Goal: Task Accomplishment & Management: Use online tool/utility

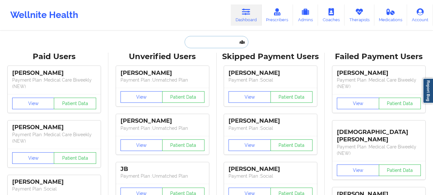
click at [196, 38] on input "text" at bounding box center [216, 42] width 63 height 12
paste input "[EMAIL_ADDRESS][DOMAIN_NAME]"
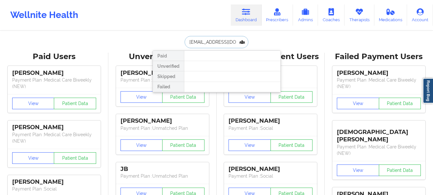
click at [208, 42] on input "[EMAIL_ADDRESS][DOMAIN_NAME]" at bounding box center [216, 42] width 63 height 12
type input "[EMAIL_ADDRESS][DOMAIN_NAME]"
click at [215, 38] on input "[EMAIL_ADDRESS][DOMAIN_NAME]" at bounding box center [216, 42] width 63 height 12
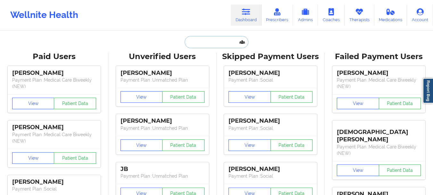
paste input "[EMAIL_ADDRESS][DOMAIN_NAME]"
type input "[EMAIL_ADDRESS][DOMAIN_NAME]"
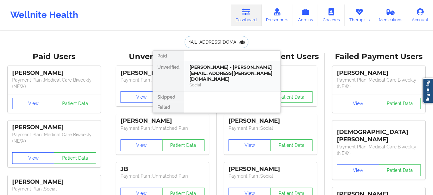
click at [206, 71] on div "[PERSON_NAME] - [PERSON_NAME][EMAIL_ADDRESS][PERSON_NAME][DOMAIN_NAME]" at bounding box center [232, 73] width 86 height 18
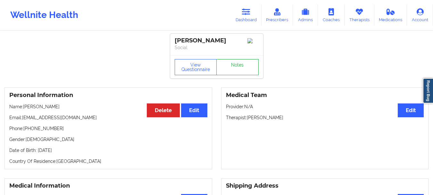
click at [253, 62] on link "Notes" at bounding box center [237, 67] width 42 height 16
click at [249, 19] on link "Dashboard" at bounding box center [246, 14] width 31 height 21
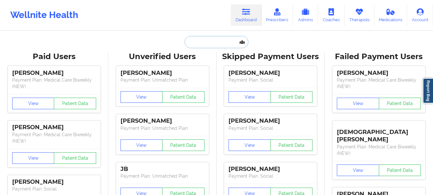
click at [211, 45] on input "text" at bounding box center [216, 42] width 63 height 12
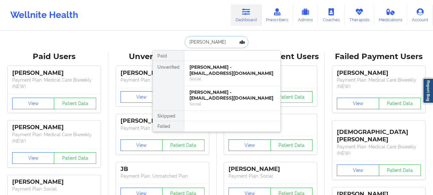
type input "[PERSON_NAME]"
click at [223, 71] on div "[PERSON_NAME] - [EMAIL_ADDRESS][DOMAIN_NAME]" at bounding box center [232, 70] width 86 height 12
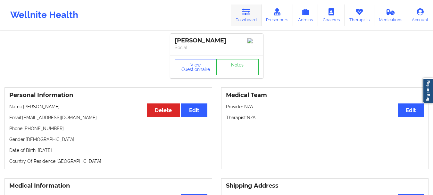
click at [248, 15] on icon at bounding box center [246, 11] width 8 height 7
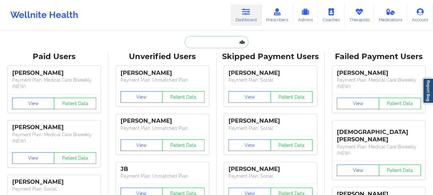
click at [207, 42] on input "text" at bounding box center [216, 42] width 63 height 12
paste input "[PERSON_NAME][EMAIL_ADDRESS][PERSON_NAME][DOMAIN_NAME]"
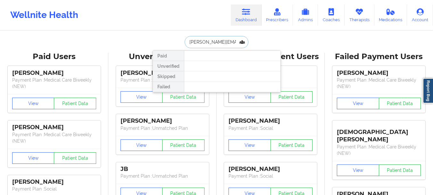
click at [218, 41] on input "[PERSON_NAME][EMAIL_ADDRESS][PERSON_NAME][DOMAIN_NAME]" at bounding box center [216, 42] width 63 height 12
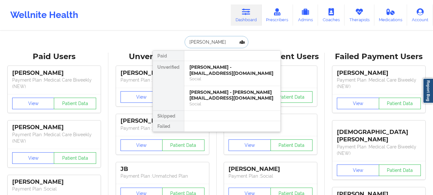
click at [205, 41] on input "[PERSON_NAME]" at bounding box center [216, 42] width 63 height 12
type input "[PERSON_NAME]"
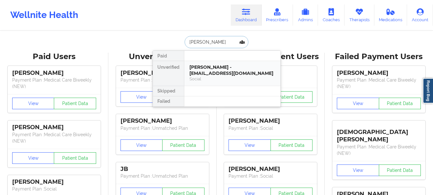
click at [207, 61] on div "[PERSON_NAME] - [EMAIL_ADDRESS][DOMAIN_NAME] Social" at bounding box center [232, 73] width 96 height 25
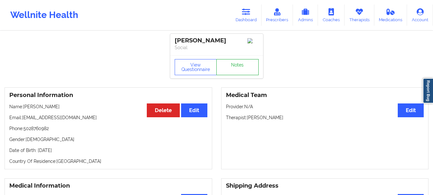
click at [236, 65] on link "Notes" at bounding box center [237, 67] width 42 height 16
click at [246, 13] on icon at bounding box center [246, 11] width 8 height 7
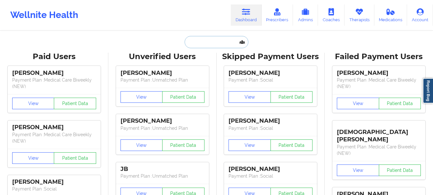
click at [189, 42] on input "text" at bounding box center [216, 42] width 63 height 12
paste input "[EMAIL_ADDRESS][DOMAIN_NAME]"
type input "[EMAIL_ADDRESS][DOMAIN_NAME]"
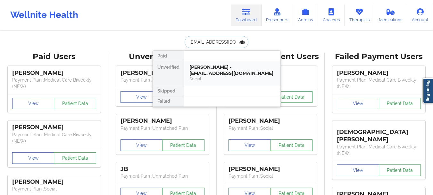
click at [220, 74] on div "[PERSON_NAME] - [EMAIL_ADDRESS][DOMAIN_NAME]" at bounding box center [232, 70] width 86 height 12
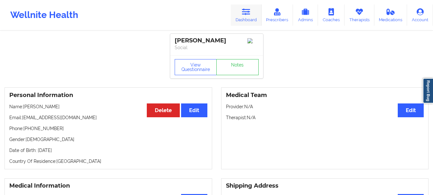
click at [260, 15] on link "Dashboard" at bounding box center [246, 14] width 31 height 21
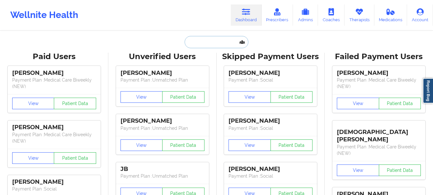
click at [225, 41] on input "text" at bounding box center [216, 42] width 63 height 12
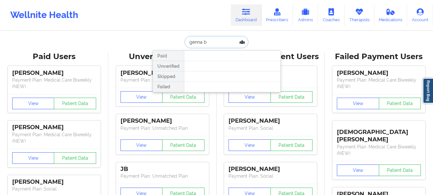
type input "genna bu"
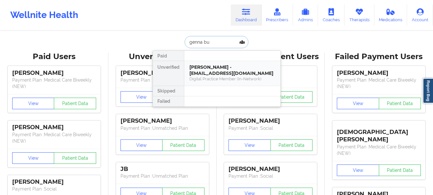
click at [240, 83] on div "[PERSON_NAME] - [EMAIL_ADDRESS][DOMAIN_NAME] Digital Practice Member (In-Networ…" at bounding box center [232, 73] width 96 height 25
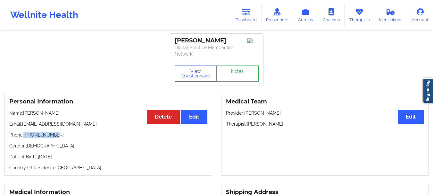
drag, startPoint x: 54, startPoint y: 134, endPoint x: 25, endPoint y: 137, distance: 28.6
click at [25, 137] on p "Phone: [PHONE_NUMBER]" at bounding box center [108, 134] width 198 height 6
copy p "[PHONE_NUMBER]"
click at [246, 19] on link "Dashboard" at bounding box center [246, 14] width 31 height 21
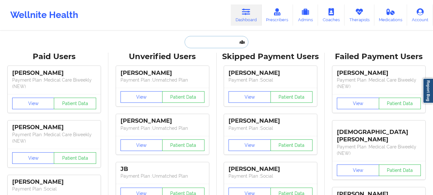
click at [219, 40] on input "text" at bounding box center [216, 42] width 63 height 12
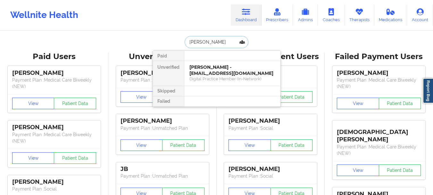
type input "[PERSON_NAME]"
click at [215, 67] on div "[PERSON_NAME] - [PERSON_NAME][EMAIL_ADDRESS][DOMAIN_NAME]" at bounding box center [232, 70] width 86 height 12
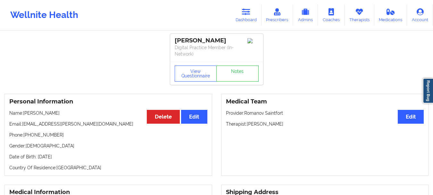
click at [74, 123] on p "Email: [EMAIL_ADDRESS][PERSON_NAME][DOMAIN_NAME]" at bounding box center [108, 123] width 198 height 6
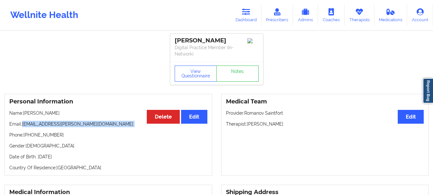
drag, startPoint x: 74, startPoint y: 123, endPoint x: 23, endPoint y: 120, distance: 50.7
click at [23, 120] on p "Email: [EMAIL_ADDRESS][PERSON_NAME][DOMAIN_NAME]" at bounding box center [108, 123] width 198 height 6
copy p "[EMAIL_ADDRESS][PERSON_NAME][DOMAIN_NAME]"
click at [248, 14] on icon at bounding box center [246, 11] width 8 height 7
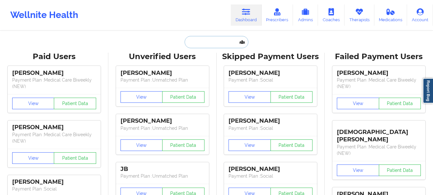
click at [216, 37] on input "text" at bounding box center [216, 42] width 63 height 12
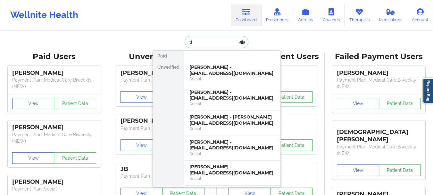
type input "t"
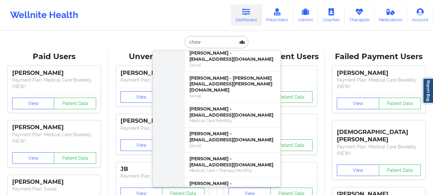
scroll to position [460, 0]
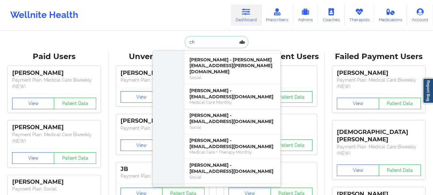
type input "c"
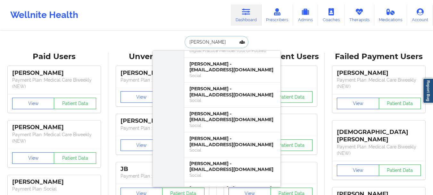
scroll to position [123, 0]
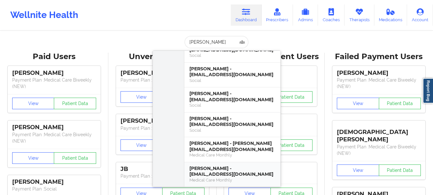
drag, startPoint x: 280, startPoint y: 167, endPoint x: 277, endPoint y: 168, distance: 3.5
click at [277, 168] on div "Paid Unverified [PERSON_NAME] - [EMAIL_ADDRESS][DOMAIN_NAME] Social [PERSON_NAM…" at bounding box center [217, 118] width 128 height 136
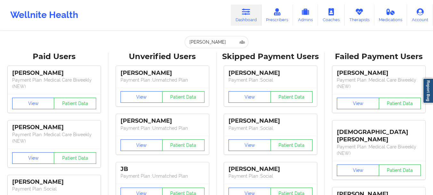
drag, startPoint x: 277, startPoint y: 168, endPoint x: 266, endPoint y: 169, distance: 10.7
click at [266, 169] on div "[PERSON_NAME]" at bounding box center [270, 168] width 84 height 7
click at [202, 41] on input "[PERSON_NAME]" at bounding box center [216, 42] width 63 height 12
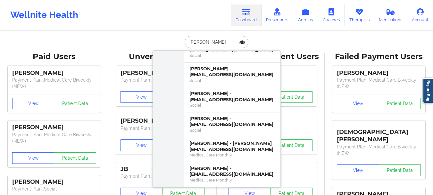
click at [202, 41] on input "[PERSON_NAME]" at bounding box center [216, 42] width 63 height 12
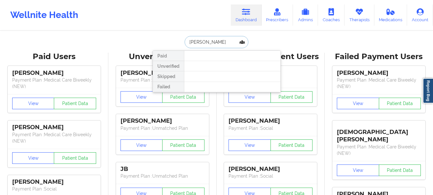
scroll to position [0, 0]
click at [202, 43] on input "tifany ch" at bounding box center [216, 42] width 63 height 12
type input "[PERSON_NAME]"
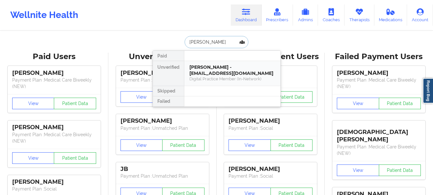
click at [212, 71] on div "[PERSON_NAME] - [EMAIL_ADDRESS][DOMAIN_NAME]" at bounding box center [232, 70] width 86 height 12
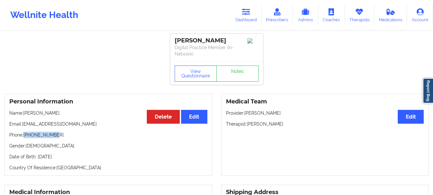
drag, startPoint x: 52, startPoint y: 136, endPoint x: 25, endPoint y: 135, distance: 27.2
click at [25, 135] on p "Phone: [PHONE_NUMBER]" at bounding box center [108, 134] width 198 height 6
copy p "[PHONE_NUMBER]"
